Goal: Task Accomplishment & Management: Use online tool/utility

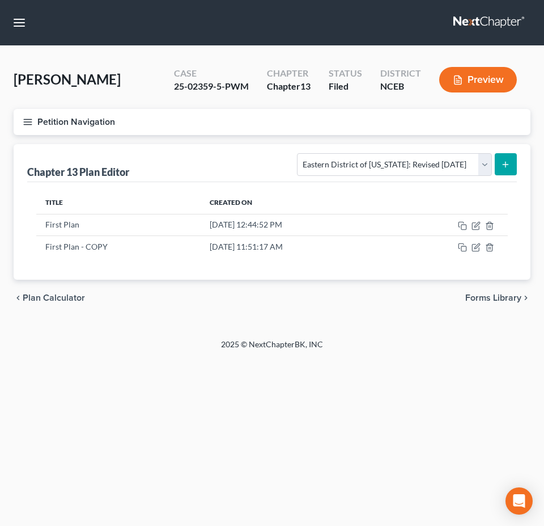
select select "2"
click at [28, 122] on icon "button" at bounding box center [28, 122] width 10 height 10
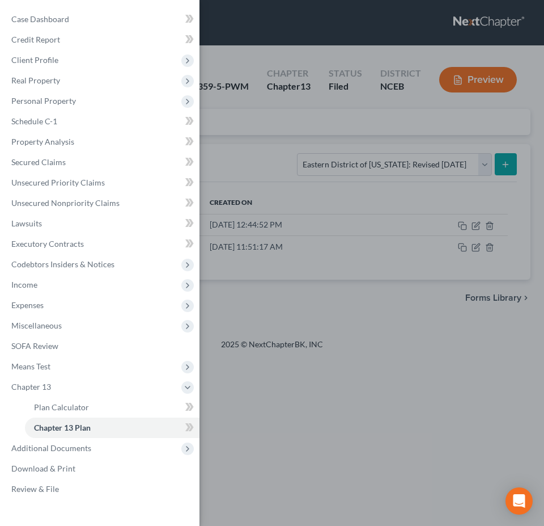
click at [238, 112] on div "Case Dashboard Payments Invoices Payments Payments Credit Report Client Profile" at bounding box center [272, 263] width 544 height 526
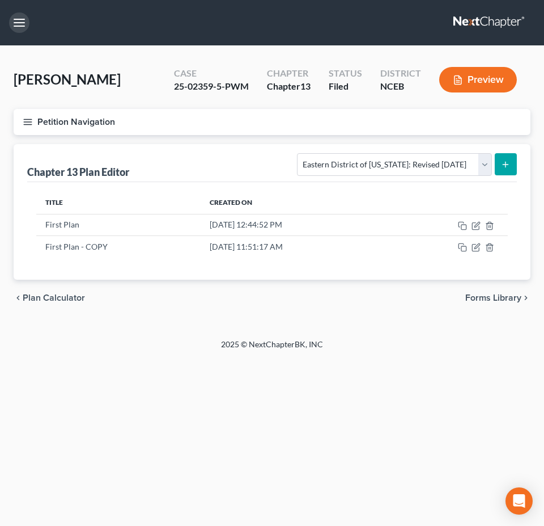
click at [20, 28] on button "button" at bounding box center [19, 22] width 20 height 20
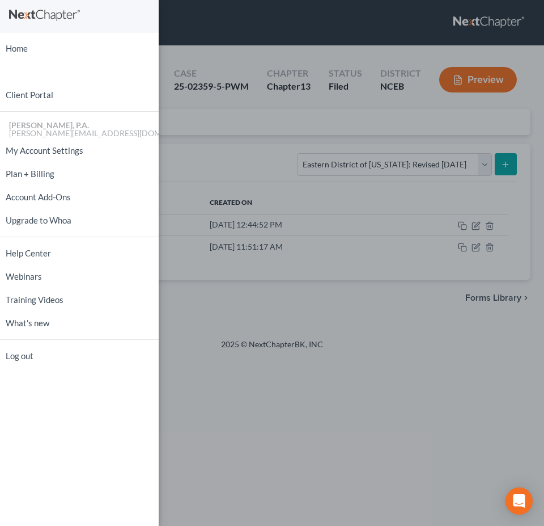
click at [180, 41] on div "Home New Case Client Portal [PERSON_NAME], P.A. [PERSON_NAME][EMAIL_ADDRESS][DO…" at bounding box center [272, 263] width 544 height 526
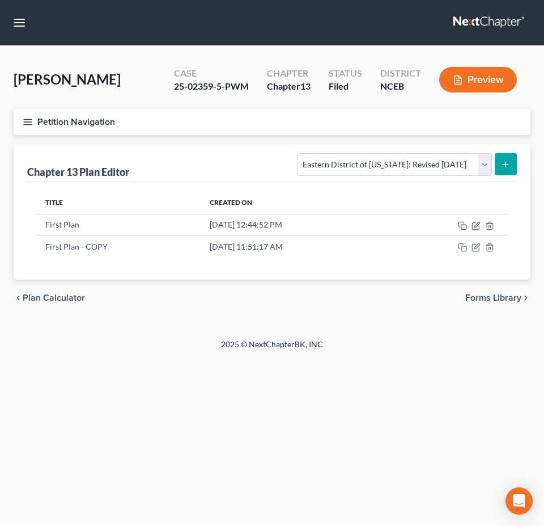
click at [31, 121] on icon "button" at bounding box center [28, 122] width 10 height 10
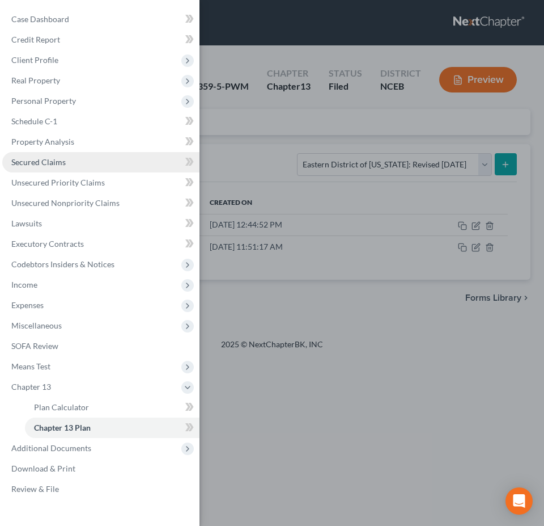
click at [45, 164] on span "Secured Claims" at bounding box center [38, 162] width 54 height 10
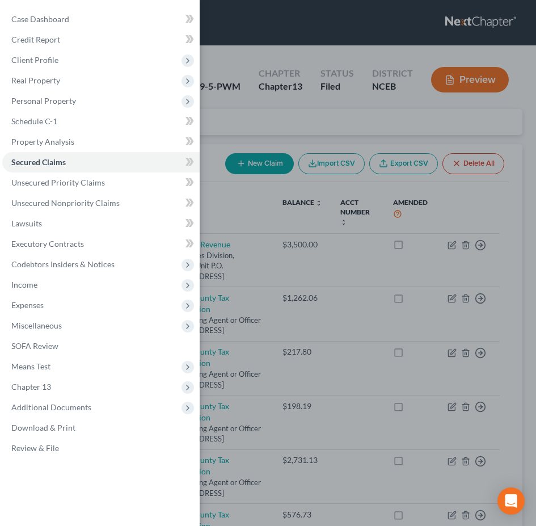
click at [249, 116] on div "Case Dashboard Payments Invoices Payments Payments Credit Report Client Profile" at bounding box center [268, 263] width 536 height 526
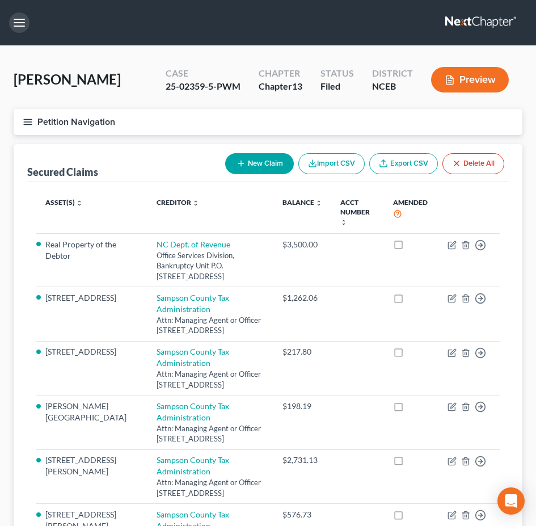
click at [19, 19] on button "button" at bounding box center [19, 22] width 20 height 20
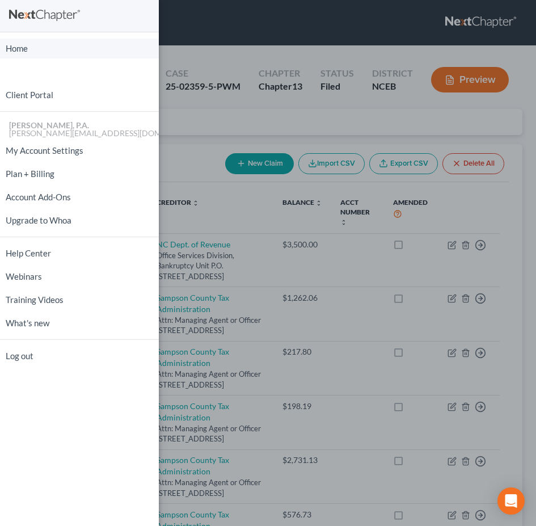
click at [24, 43] on link "Home" at bounding box center [79, 49] width 159 height 20
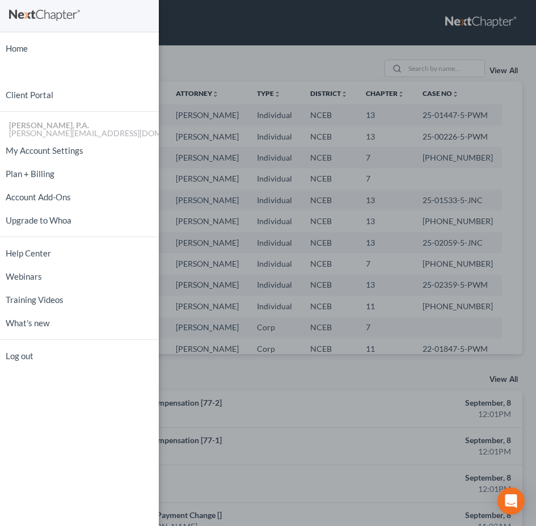
click at [438, 67] on div "Home New Case Client Portal [PERSON_NAME], P.A. [PERSON_NAME][EMAIL_ADDRESS][DO…" at bounding box center [268, 263] width 536 height 526
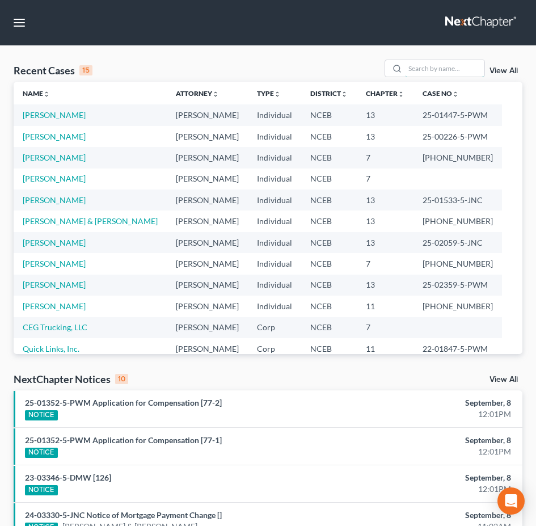
click at [438, 67] on input "search" at bounding box center [444, 68] width 79 height 16
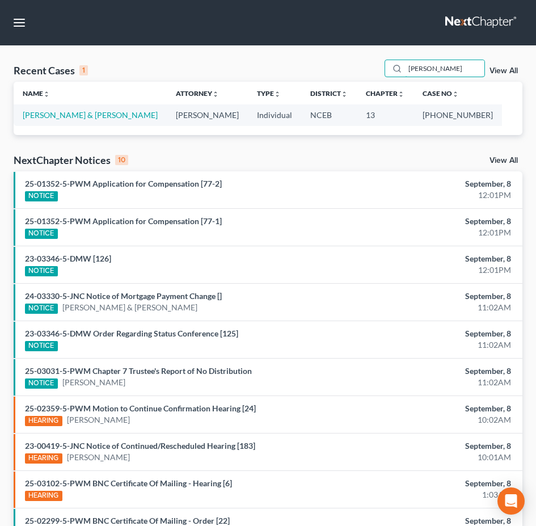
type input "[PERSON_NAME]"
click at [92, 109] on td "[PERSON_NAME] & [PERSON_NAME]" at bounding box center [90, 114] width 153 height 21
click at [90, 115] on link "[PERSON_NAME] & [PERSON_NAME]" at bounding box center [90, 115] width 135 height 10
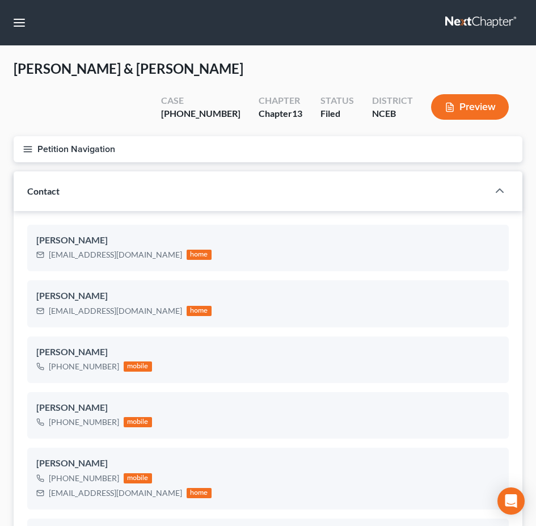
click at [29, 136] on button "Petition Navigation" at bounding box center [268, 149] width 509 height 26
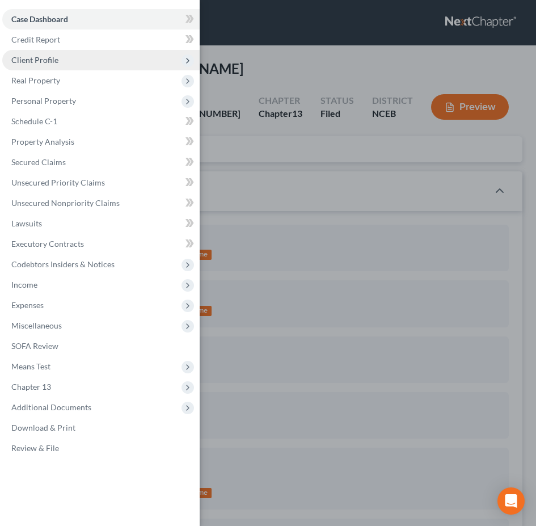
click at [158, 61] on span "Client Profile" at bounding box center [100, 60] width 197 height 20
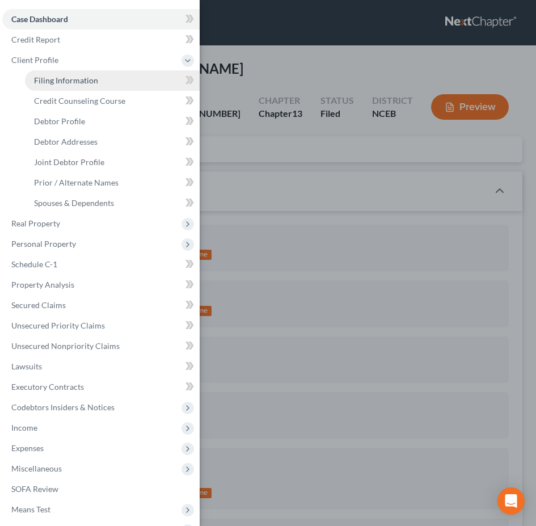
click at [148, 86] on link "Filing Information" at bounding box center [112, 80] width 175 height 20
select select "1"
select select "3"
select select "57"
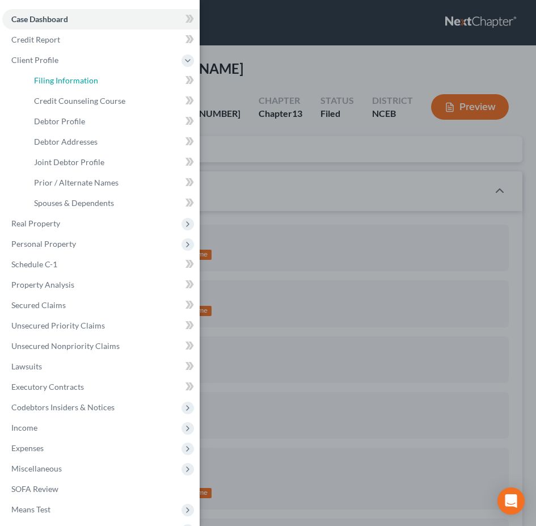
select select "0"
select select "28"
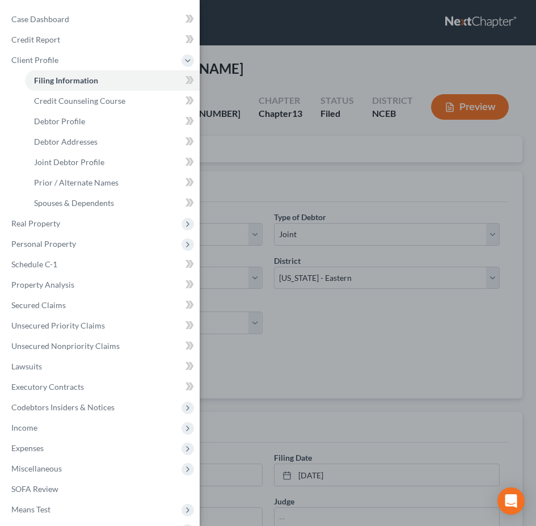
click at [250, 54] on div "Case Dashboard Payments Invoices Payments Payments Credit Report Client Profile" at bounding box center [268, 263] width 536 height 526
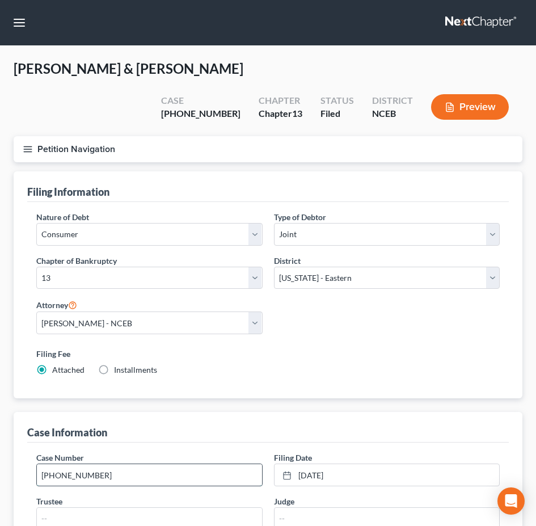
click at [131, 464] on input "[PHONE_NUMBER]" at bounding box center [149, 475] width 225 height 22
type input "25-01446-5-JNC"
click at [31, 149] on line "button" at bounding box center [28, 149] width 8 height 0
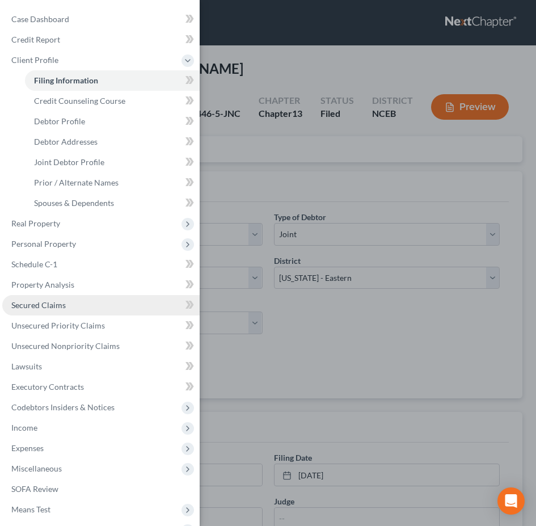
scroll to position [84, 0]
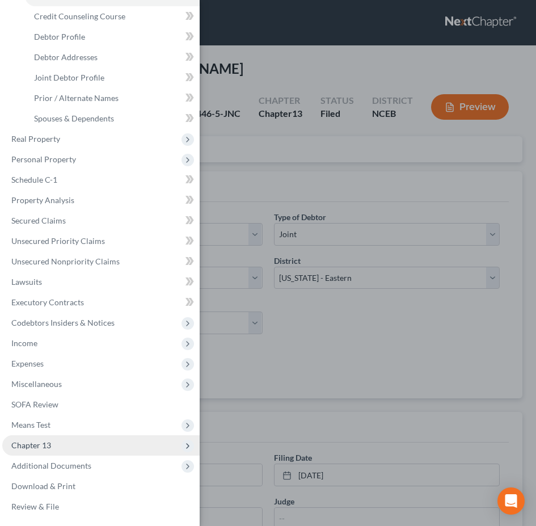
click at [88, 441] on span "Chapter 13" at bounding box center [100, 445] width 197 height 20
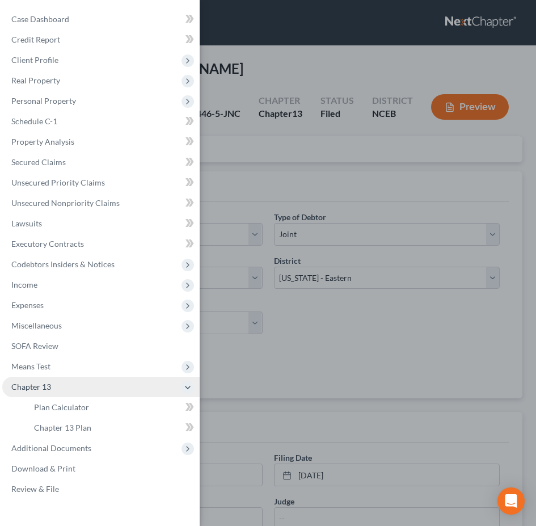
scroll to position [0, 0]
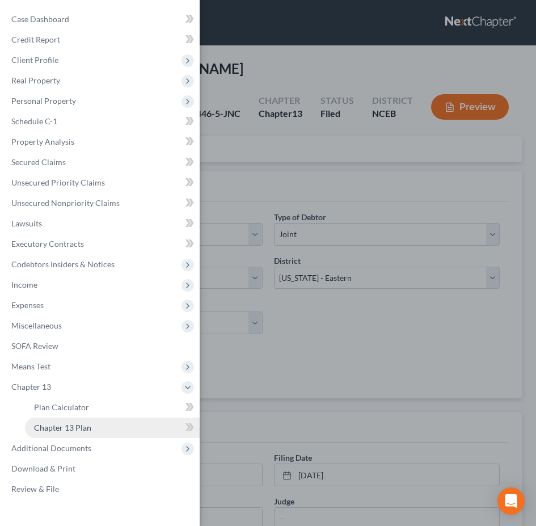
click at [96, 423] on link "Chapter 13 Plan" at bounding box center [112, 427] width 175 height 20
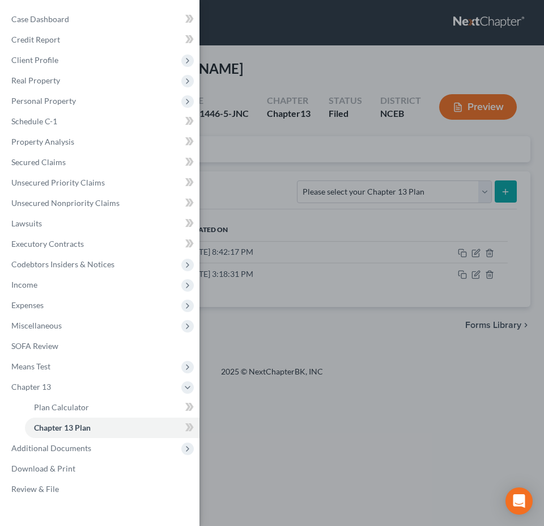
click at [250, 176] on div "Case Dashboard Payments Invoices Payments Payments Credit Report Client Profile" at bounding box center [272, 263] width 544 height 526
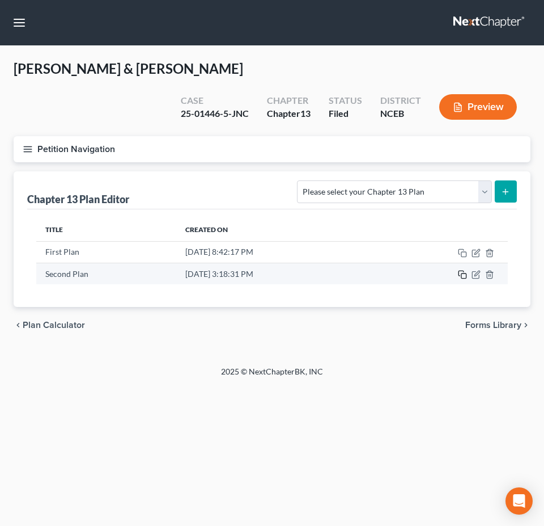
click at [462, 277] on icon "button" at bounding box center [462, 274] width 9 height 9
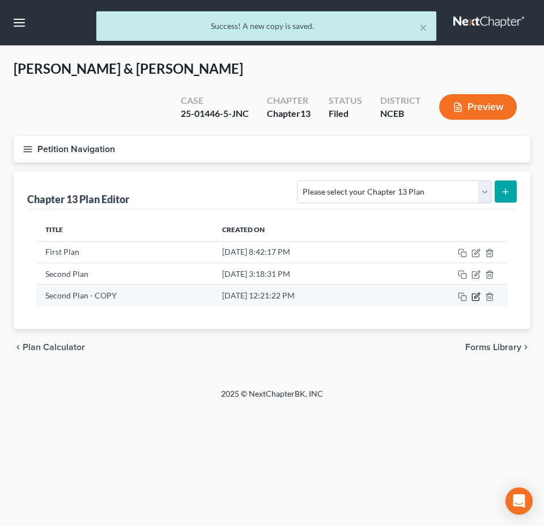
click at [473, 297] on icon "button" at bounding box center [476, 296] width 9 height 9
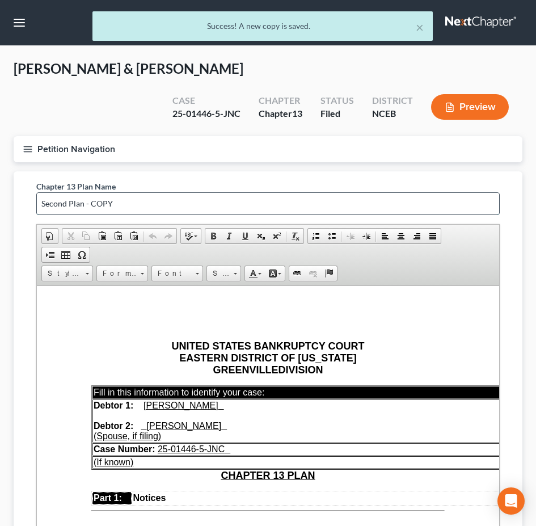
click at [40, 206] on input "Second Plan - COPY" at bounding box center [268, 204] width 462 height 22
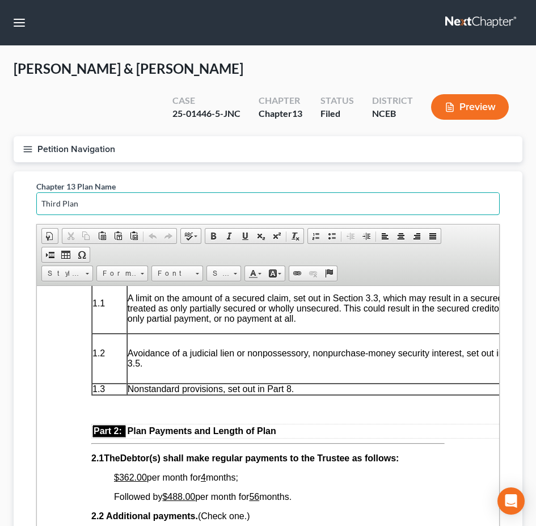
scroll to position [567, 0]
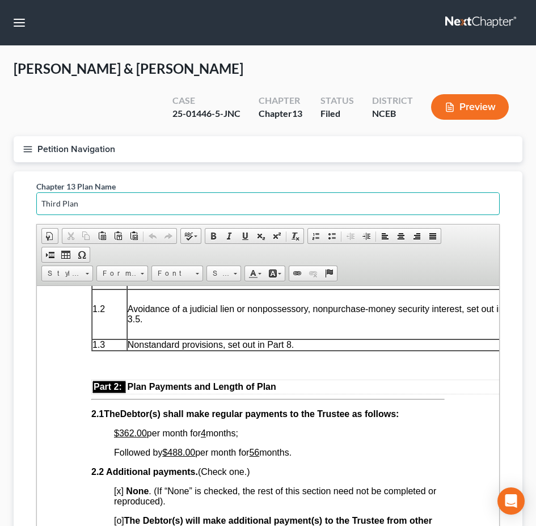
type input "Third Plan"
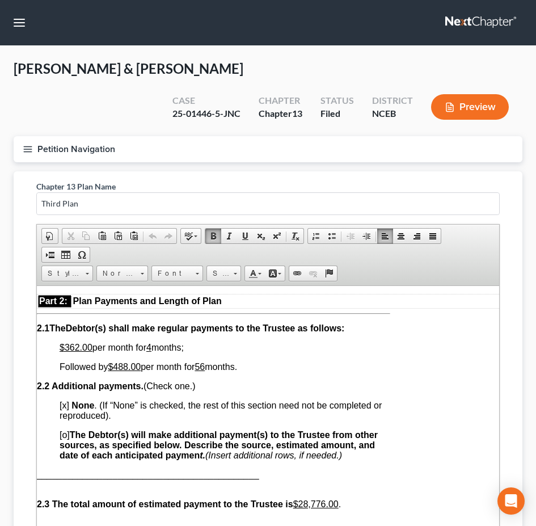
scroll to position [680, 54]
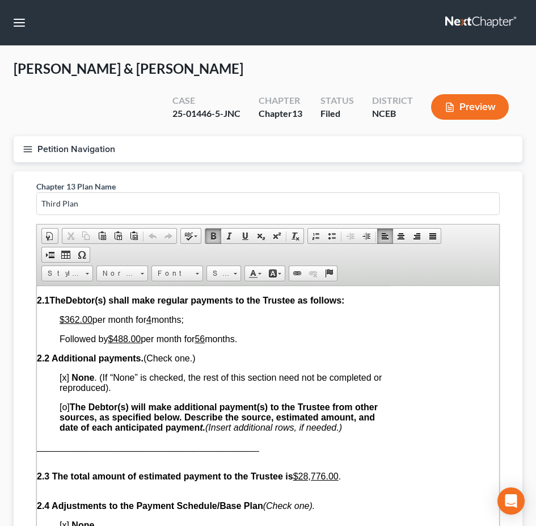
click at [249, 339] on p "Followed by $488.00 per month for 56 months." at bounding box center [225, 338] width 331 height 10
drag, startPoint x: 249, startPoint y: 339, endPoint x: 60, endPoint y: 335, distance: 190.0
click at [60, 335] on p "Followed by $488.00 per month for 56 months." at bounding box center [225, 338] width 331 height 10
copy span "Followed by $488.00 per month for 56 months."
click at [251, 339] on p "Followed by $488.00 per month for 56 months." at bounding box center [225, 338] width 331 height 10
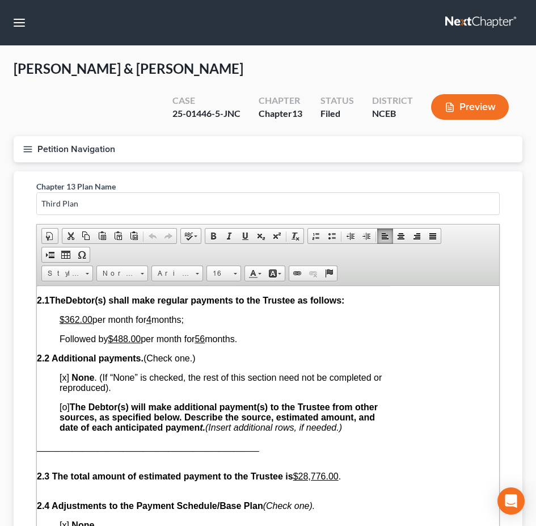
click at [251, 339] on p "Followed by $488.00 per month for 56 months." at bounding box center [225, 338] width 331 height 10
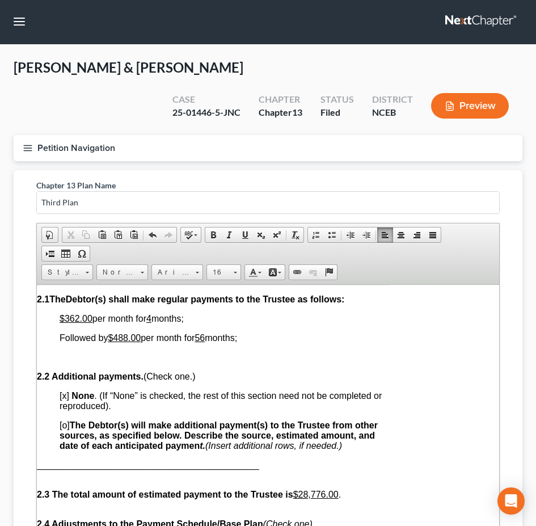
scroll to position [680, 0]
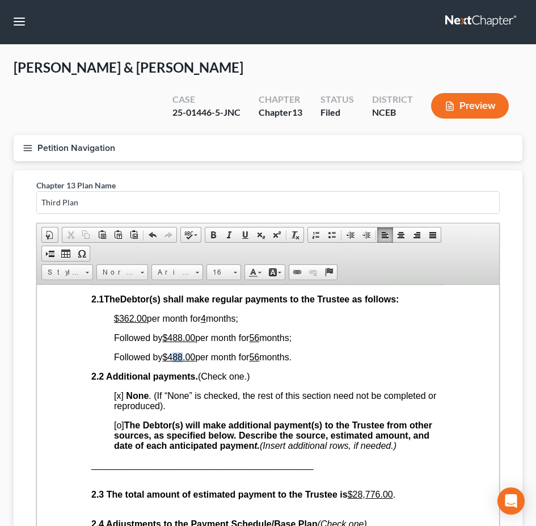
drag, startPoint x: 176, startPoint y: 358, endPoint x: 185, endPoint y: 358, distance: 8.5
click at [185, 358] on u "$488.00" at bounding box center [178, 357] width 33 height 10
click at [259, 356] on u "56" at bounding box center [254, 357] width 10 height 10
drag, startPoint x: 265, startPoint y: 340, endPoint x: 259, endPoint y: 338, distance: 6.3
click at [259, 338] on u "56" at bounding box center [254, 337] width 10 height 10
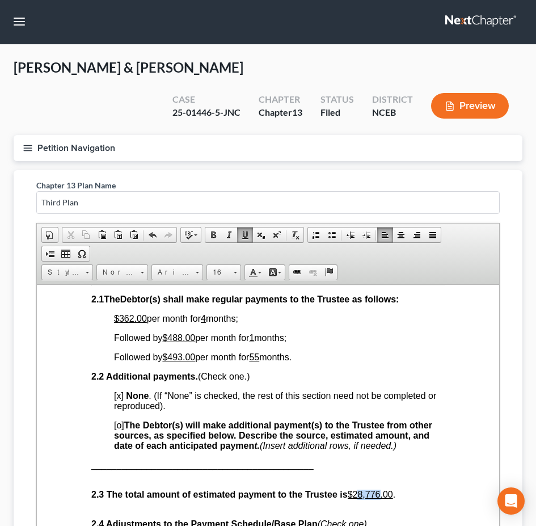
drag, startPoint x: 359, startPoint y: 494, endPoint x: 383, endPoint y: 491, distance: 24.1
click at [383, 491] on u "$28,776.00" at bounding box center [370, 494] width 45 height 10
click at [286, 339] on span "Followed by $488.00 per month for 1 months;" at bounding box center [200, 337] width 172 height 10
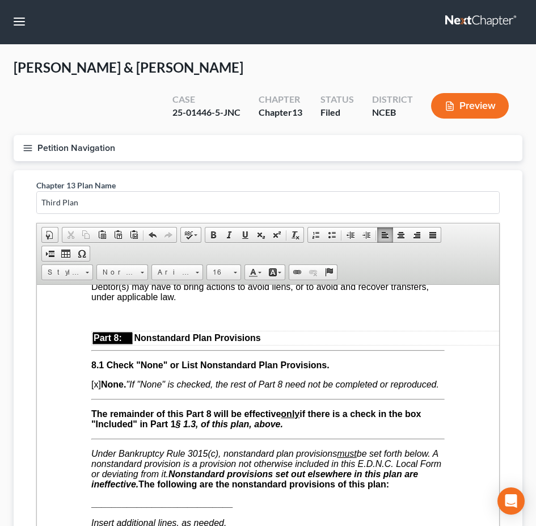
scroll to position [3855, 0]
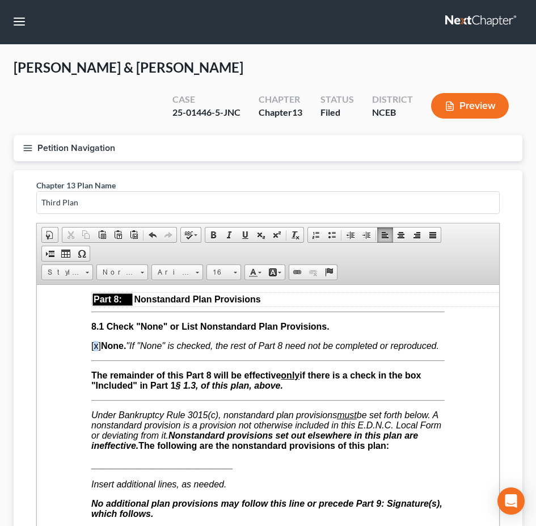
click at [98, 350] on span "[x] None. "If "None" is checked, the rest of Part 8 need not be completed or re…" at bounding box center [265, 345] width 348 height 10
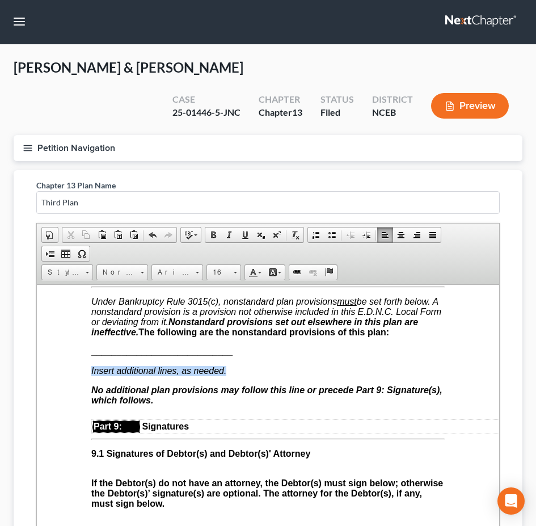
drag, startPoint x: 91, startPoint y: 392, endPoint x: 226, endPoint y: 389, distance: 135.0
click at [226, 375] on span "Insert additional lines, as needed." at bounding box center [158, 370] width 135 height 10
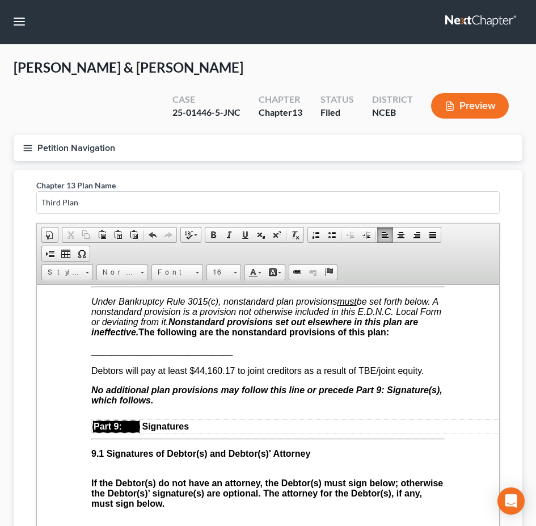
click at [325, 326] on icon "Under Bankruptcy Rule 3015(c), nonstandard plan provisions must be set forth be…" at bounding box center [266, 311] width 350 height 30
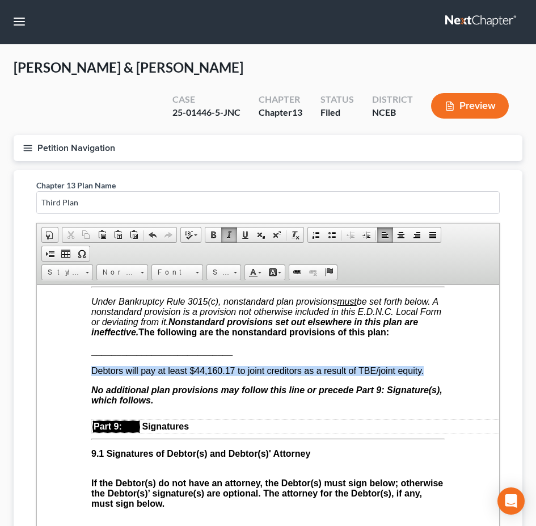
drag, startPoint x: 414, startPoint y: 395, endPoint x: 78, endPoint y: 396, distance: 336.8
click at [181, 273] on span "Font" at bounding box center [172, 272] width 40 height 15
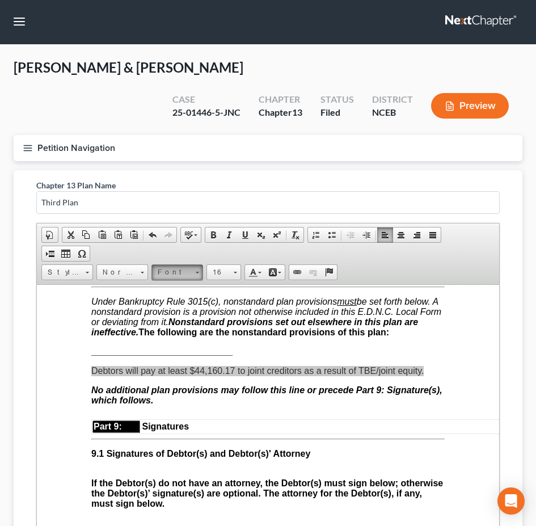
scroll to position [0, 0]
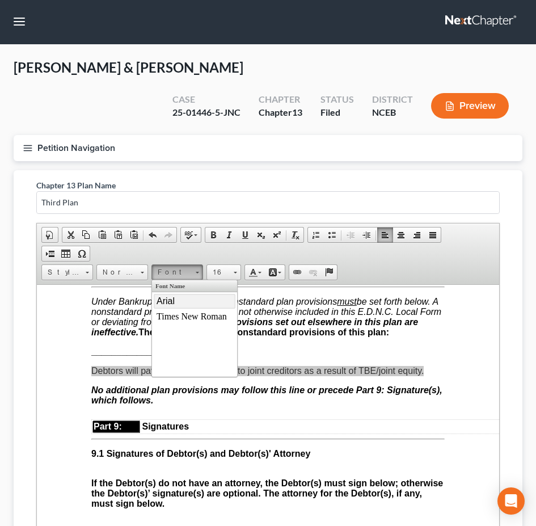
click at [180, 302] on link "Arial" at bounding box center [195, 300] width 82 height 15
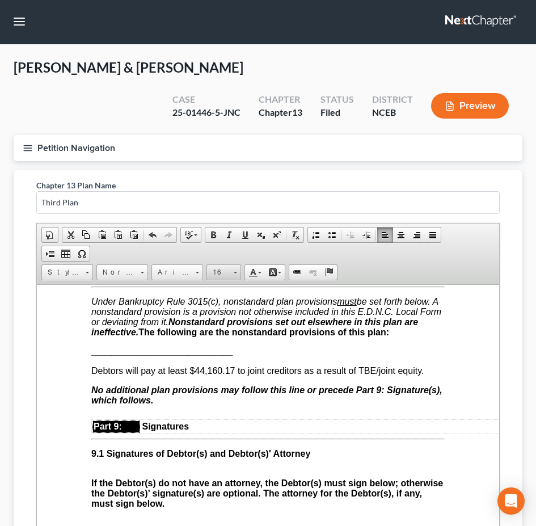
click at [223, 270] on span "16" at bounding box center [218, 272] width 23 height 15
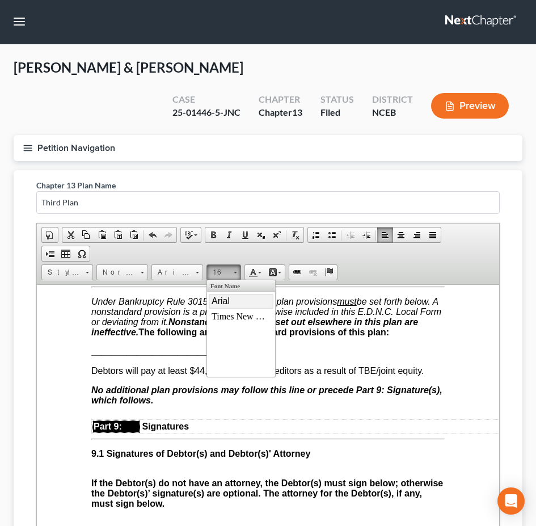
scroll to position [65, 0]
click at [229, 328] on link "16" at bounding box center [241, 327] width 65 height 15
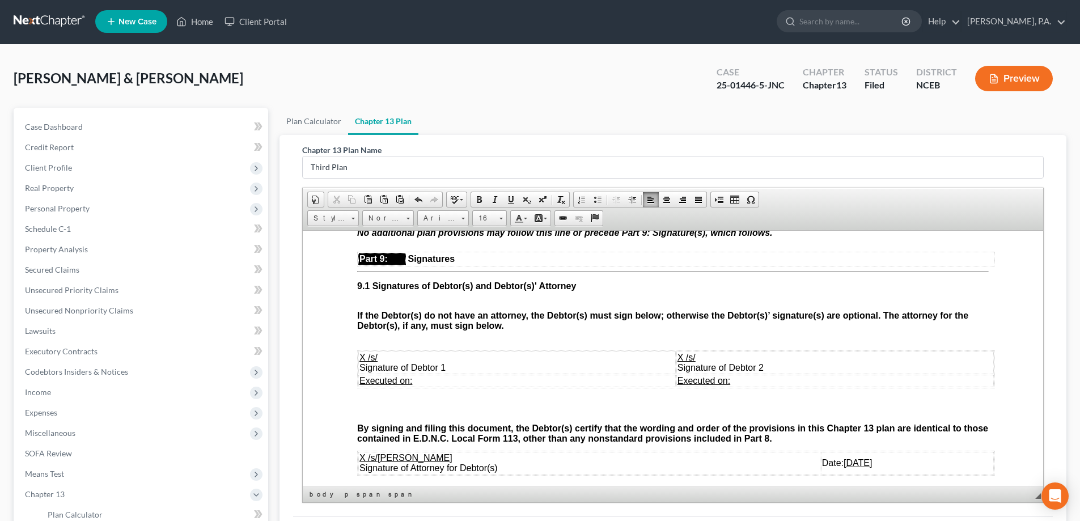
scroll to position [3583, 0]
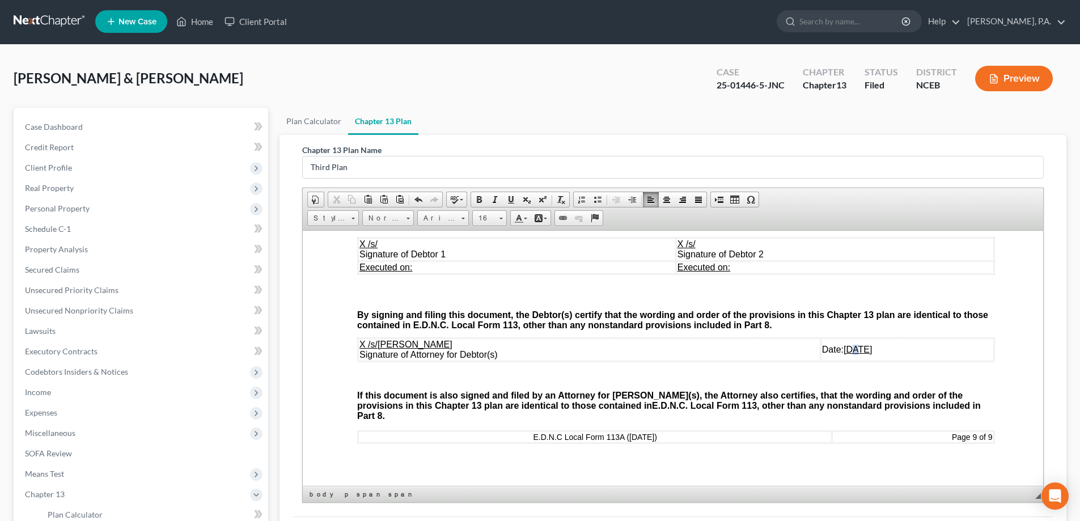
click at [544, 354] on u "[DATE]" at bounding box center [858, 349] width 28 height 10
drag, startPoint x: 818, startPoint y: 369, endPoint x: 825, endPoint y: 369, distance: 7.9
click at [544, 354] on u "[DATE]" at bounding box center [858, 349] width 28 height 10
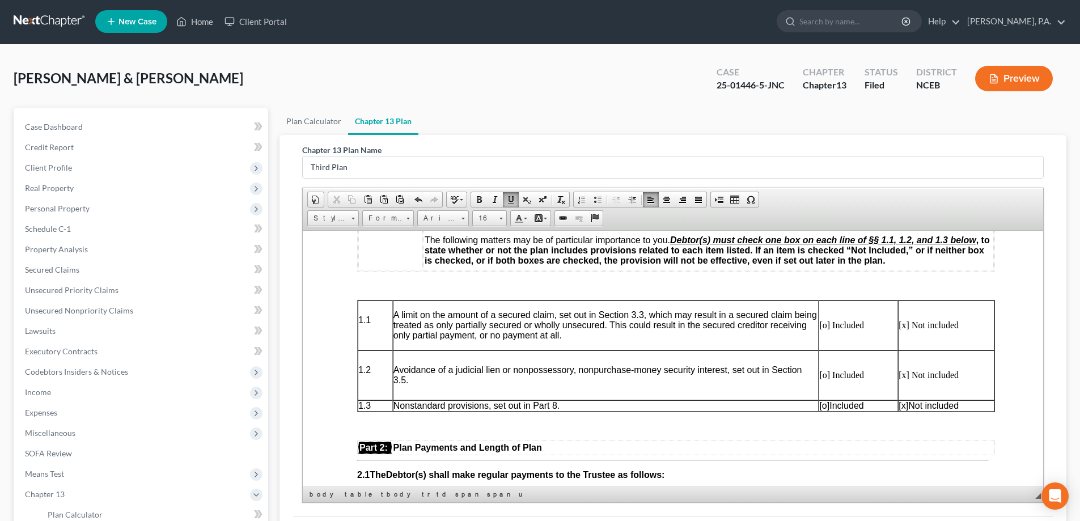
scroll to position [454, 0]
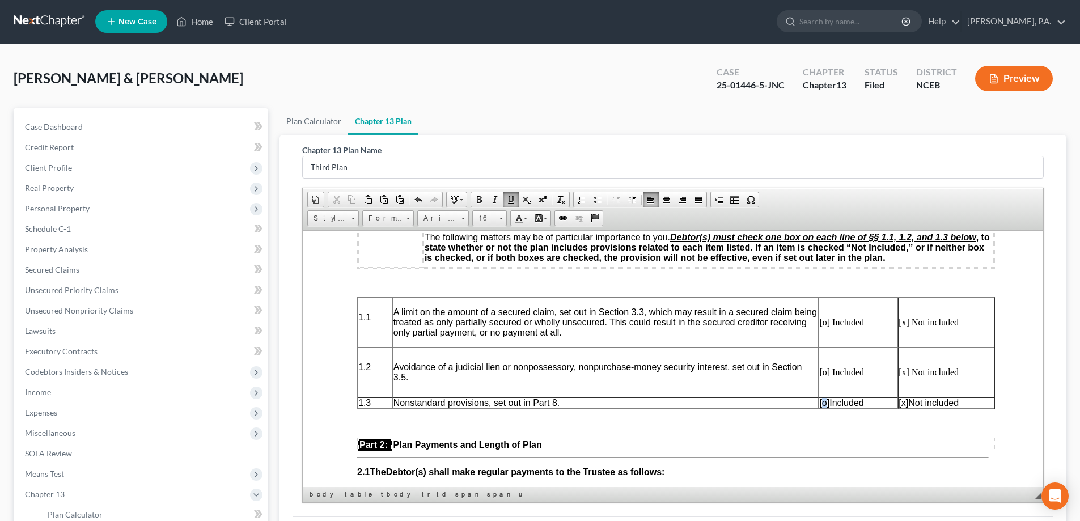
click at [544, 405] on span "[o]" at bounding box center [824, 402] width 10 height 10
click at [544, 401] on span "[x]" at bounding box center [904, 402] width 10 height 10
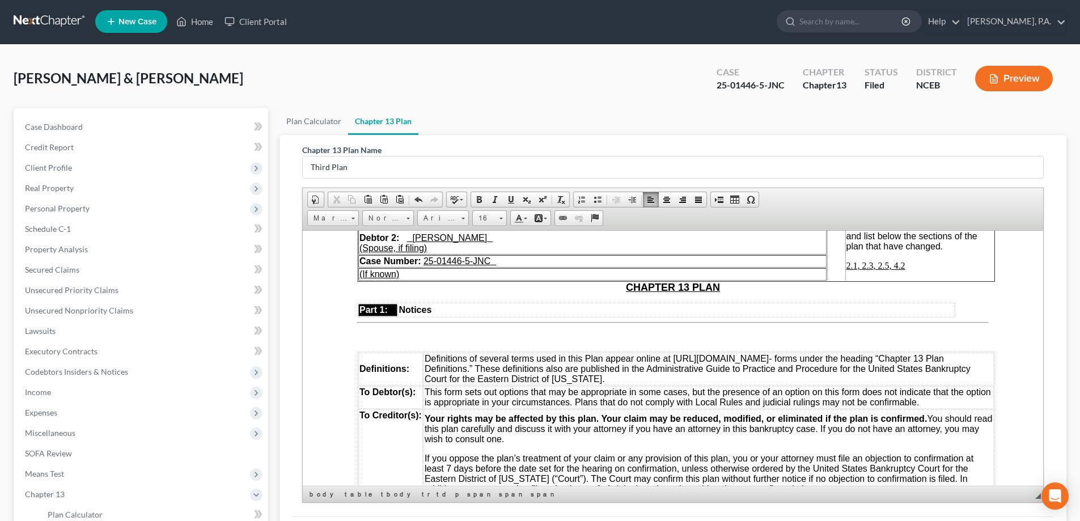
scroll to position [0, 0]
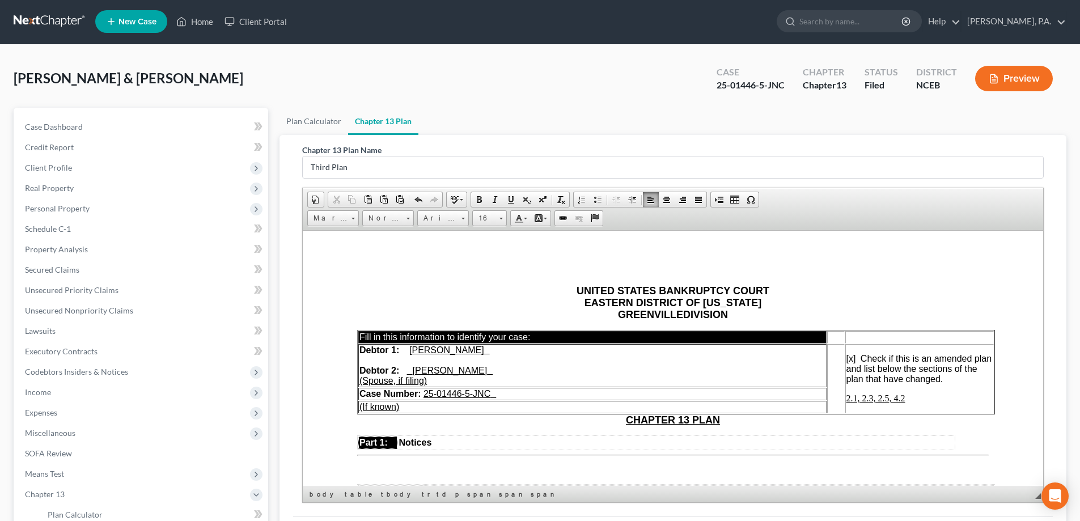
click at [544, 398] on u "2.1, 2.3, 2.5, 4.2" at bounding box center [875, 398] width 59 height 10
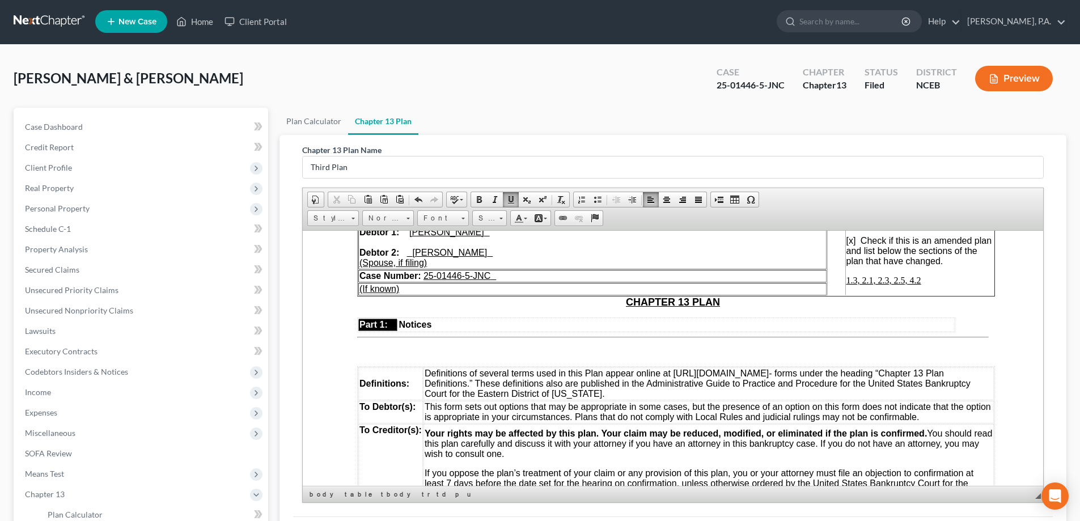
scroll to position [113, 0]
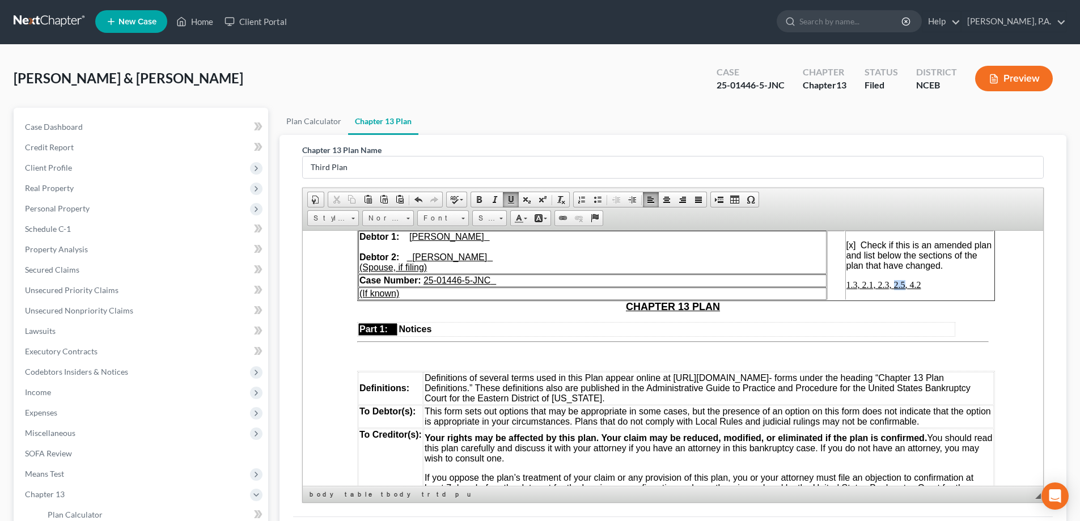
drag, startPoint x: 905, startPoint y: 285, endPoint x: 894, endPoint y: 285, distance: 11.4
click at [544, 285] on u "1.3, 2.1, 2.3, 2.5, 4.2" at bounding box center [883, 285] width 75 height 10
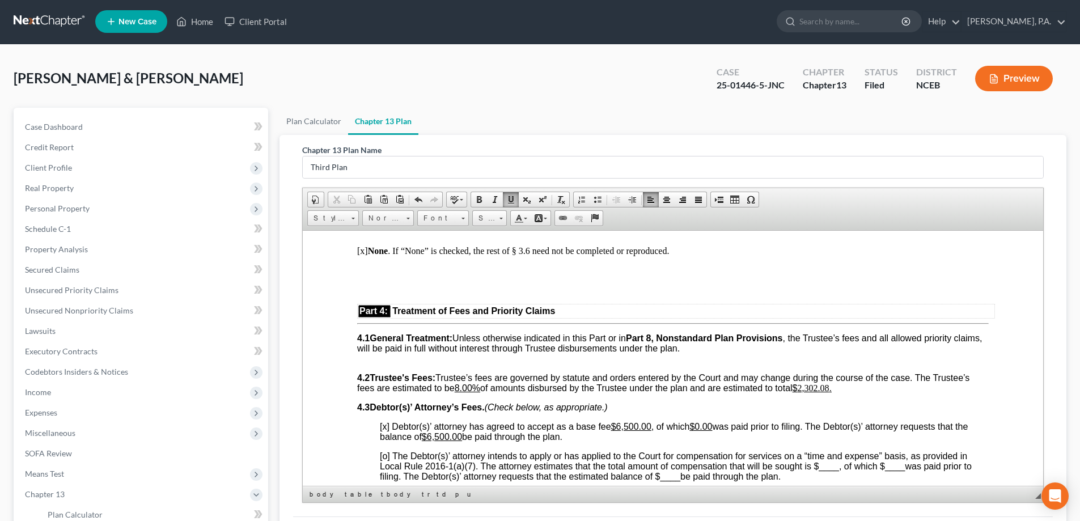
scroll to position [2041, 0]
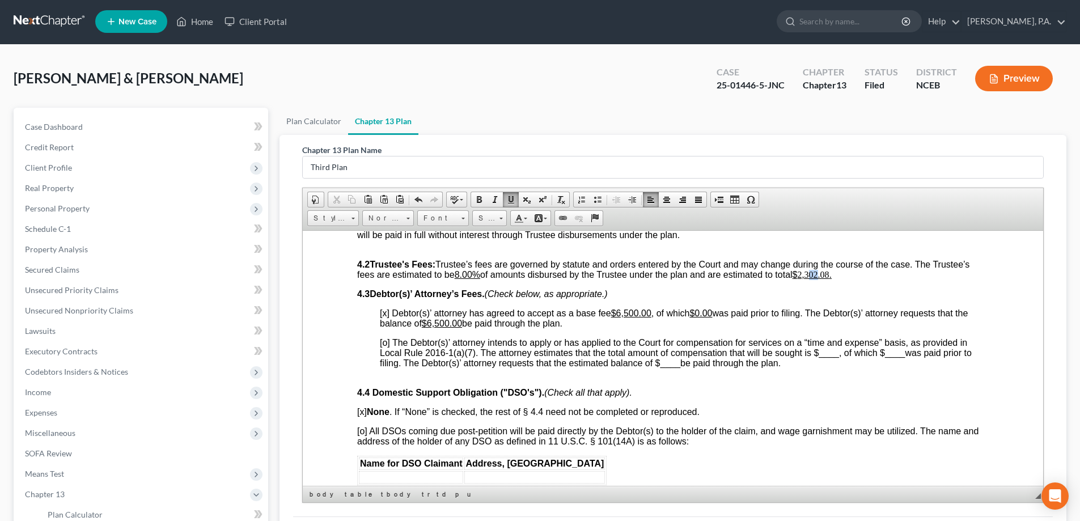
drag, startPoint x: 816, startPoint y: 294, endPoint x: 824, endPoint y: 294, distance: 7.4
click at [544, 279] on u "2,302.08 ." at bounding box center [815, 274] width 34 height 10
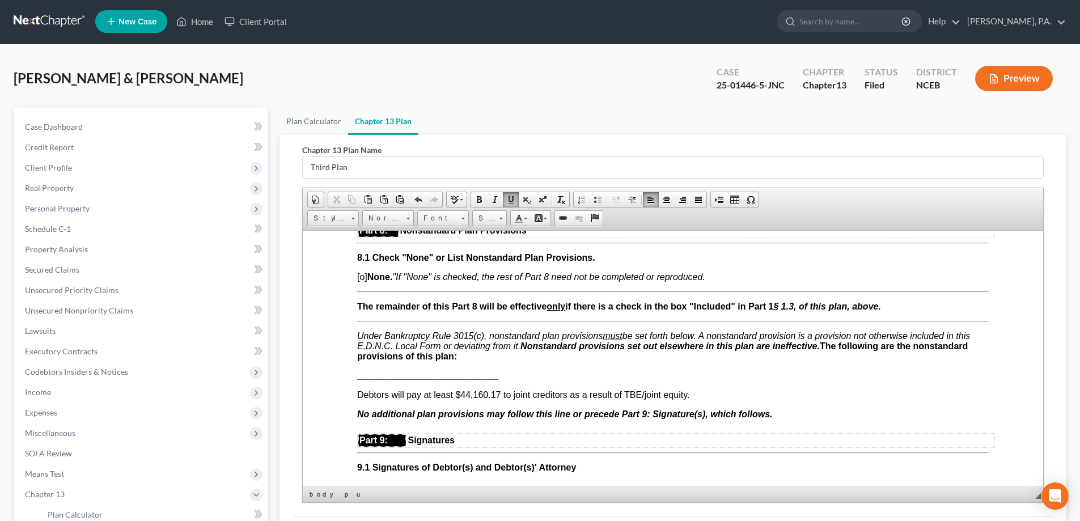
scroll to position [3402, 0]
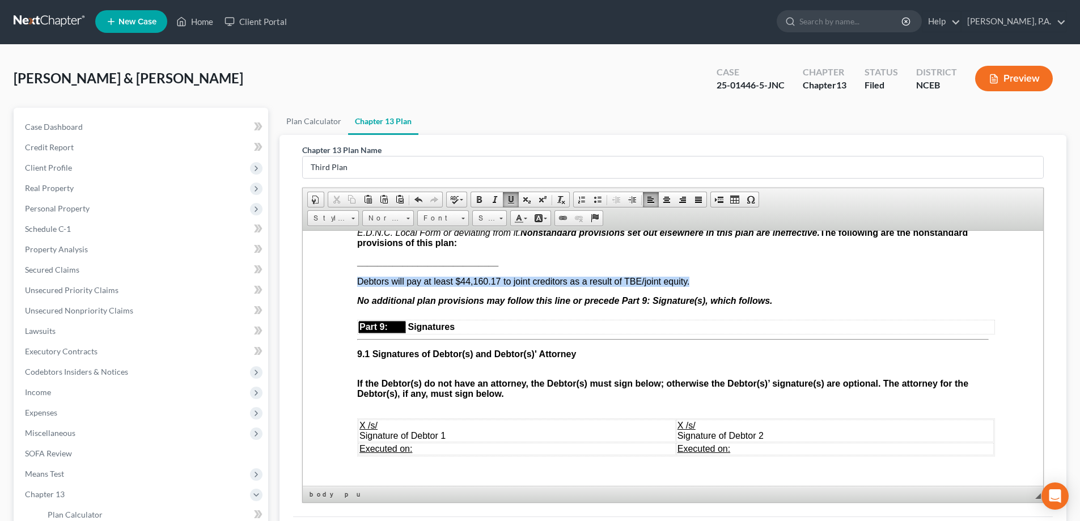
drag, startPoint x: 714, startPoint y: 302, endPoint x: 349, endPoint y: 304, distance: 364.6
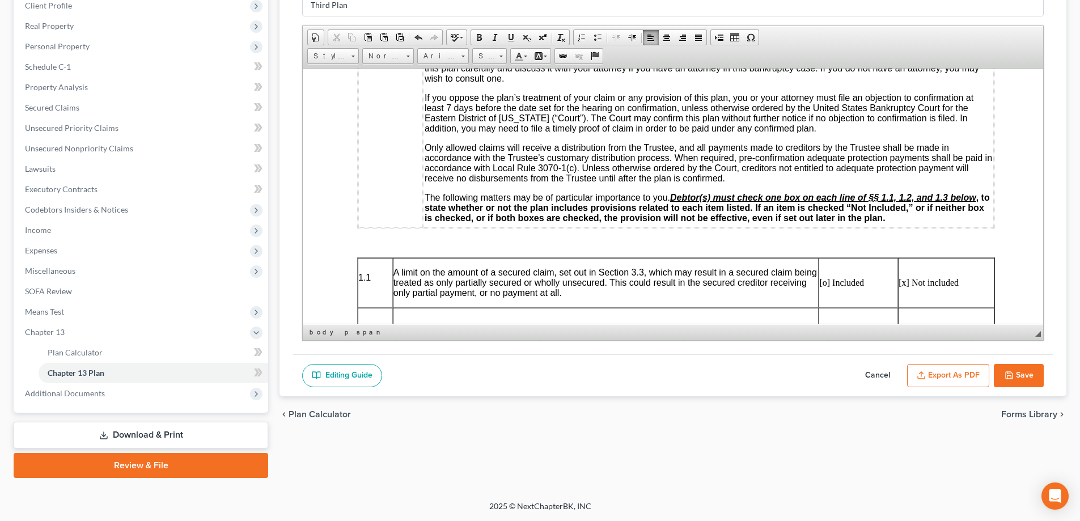
scroll to position [104, 0]
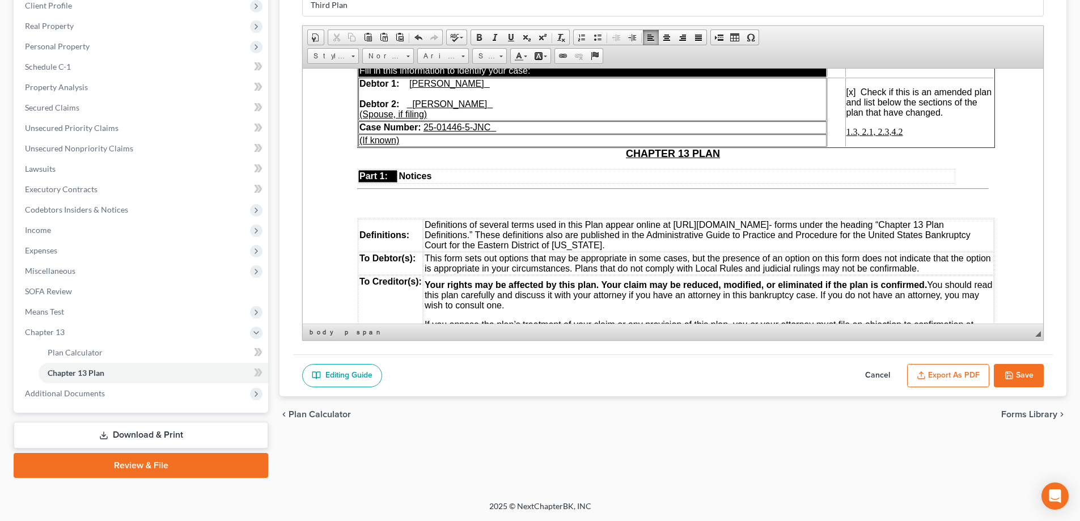
click at [544, 132] on u "1.3, 2.1, 2.3, 4.2" at bounding box center [874, 131] width 57 height 10
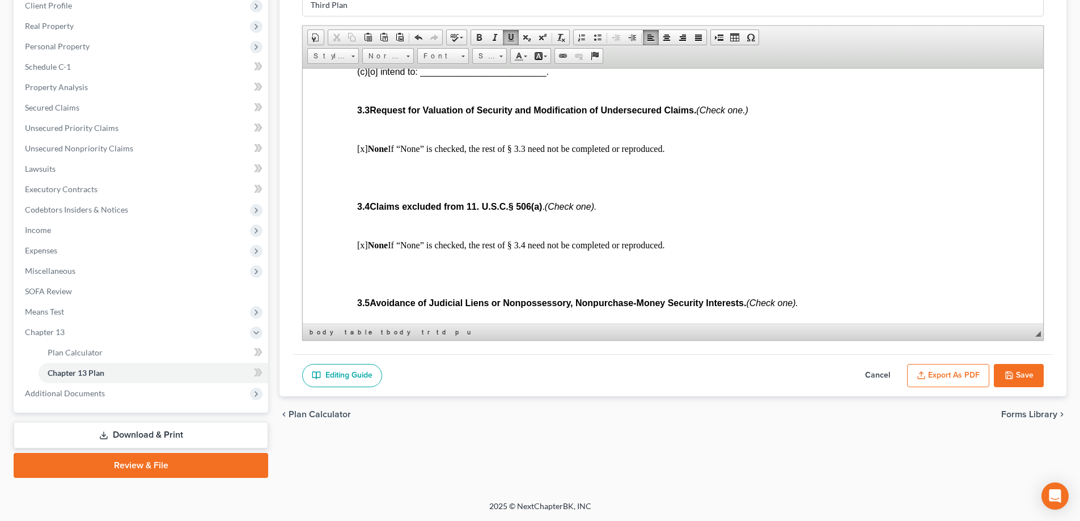
scroll to position [1692, 0]
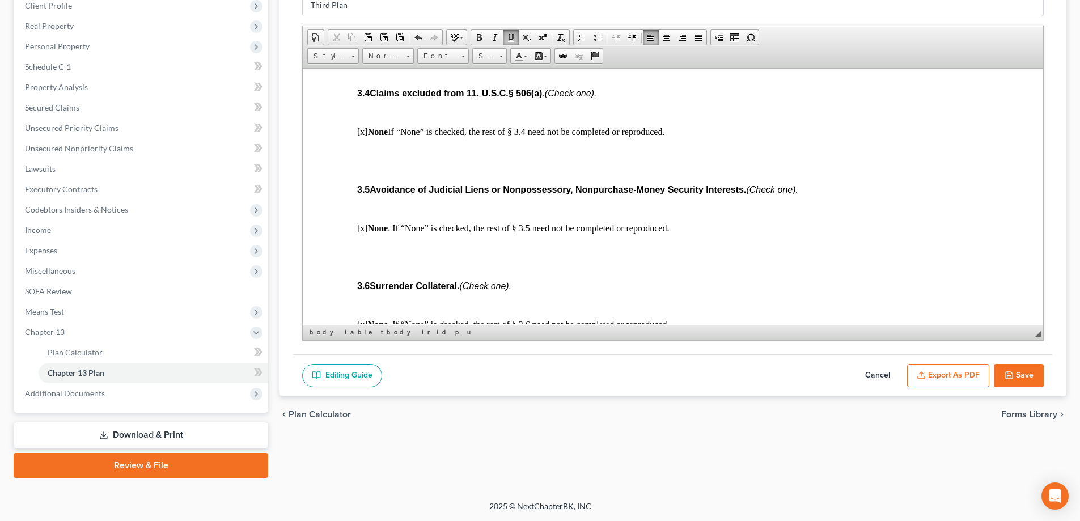
click at [544, 367] on button "Export as PDF" at bounding box center [948, 376] width 82 height 24
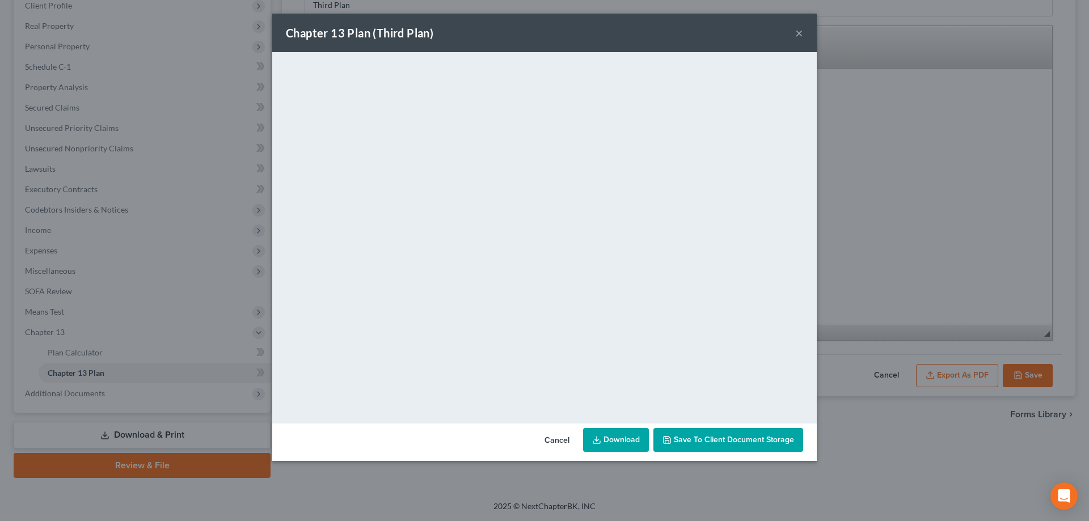
click at [544, 35] on div "Chapter 13 Plan (Third Plan) ×" at bounding box center [544, 33] width 544 height 39
click at [544, 35] on button "×" at bounding box center [799, 33] width 8 height 14
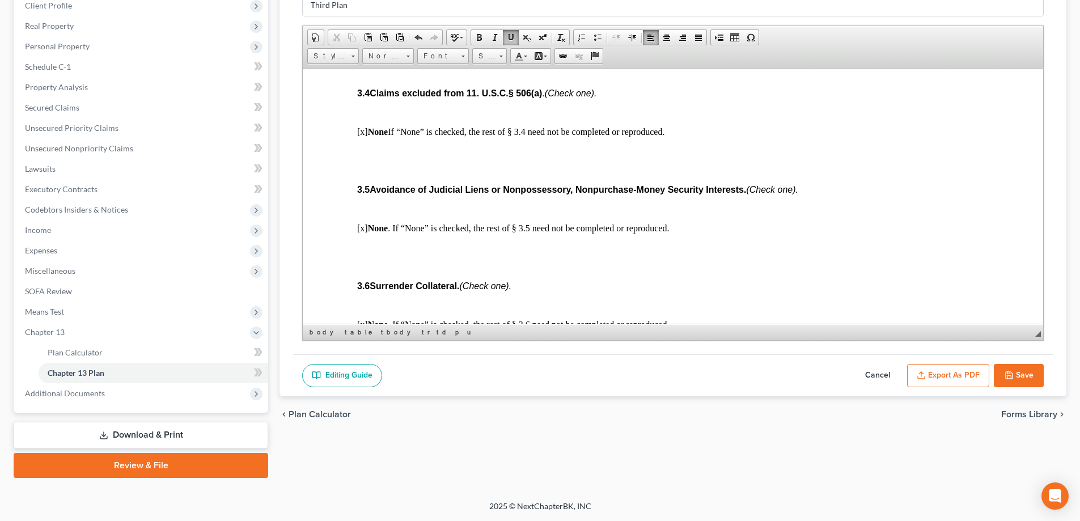
click at [544, 369] on button "Save" at bounding box center [1019, 376] width 50 height 24
